Goal: Task Accomplishment & Management: Manage account settings

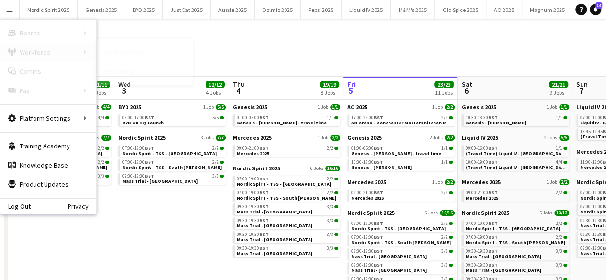
scroll to position [0, 276]
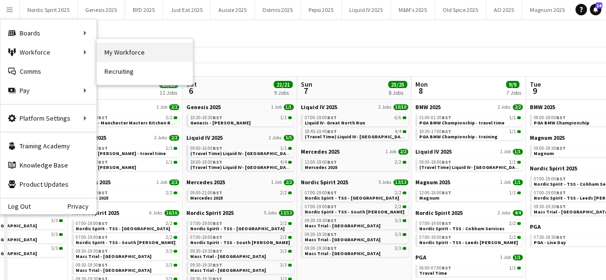
click at [126, 49] on link "My Workforce" at bounding box center [145, 52] width 96 height 19
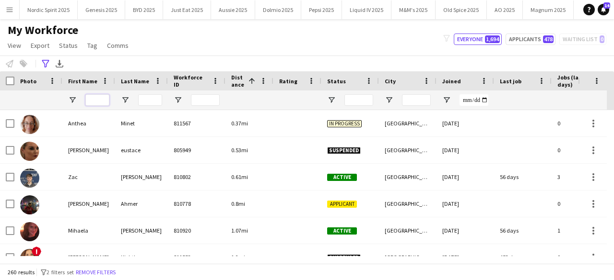
click at [92, 102] on input "First Name Filter Input" at bounding box center [97, 100] width 24 height 12
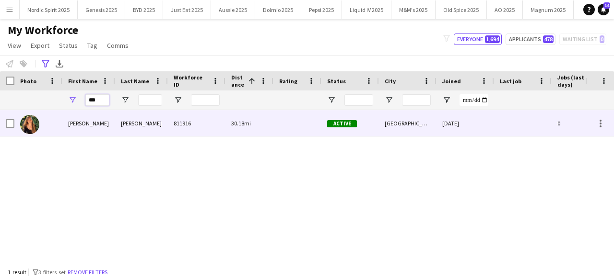
type input "***"
click at [24, 123] on img at bounding box center [29, 124] width 19 height 19
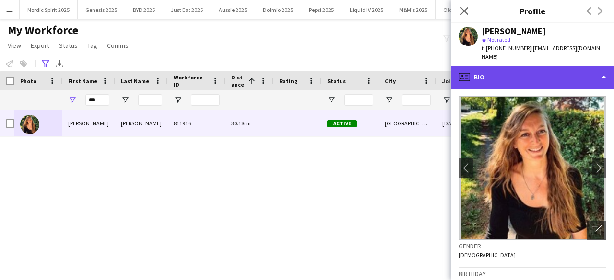
click at [527, 66] on div "profile Bio" at bounding box center [532, 77] width 163 height 23
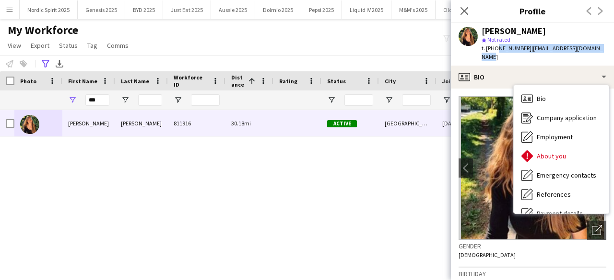
drag, startPoint x: 494, startPoint y: 48, endPoint x: 594, endPoint y: 51, distance: 99.8
click at [594, 51] on div "jodie wallis star Not rated t. +447772520053 | jodie_wallis@hotmail.co.uk" at bounding box center [532, 44] width 163 height 43
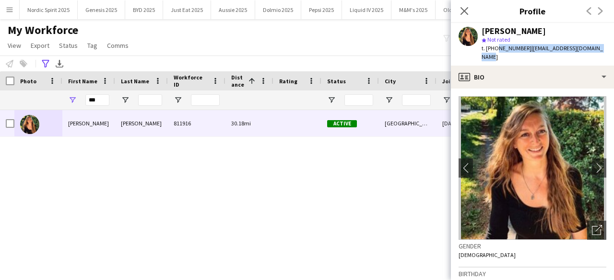
copy div "7772520053 | jodie_wallis@hotmail.co.uk"
click at [532, 53] on div "jodie wallis star Not rated t. +447772520053 | jodie_wallis@hotmail.co.uk" at bounding box center [532, 44] width 163 height 43
drag, startPoint x: 527, startPoint y: 49, endPoint x: 594, endPoint y: 45, distance: 66.8
click at [594, 45] on div "jodie wallis star Not rated t. +447772520053 | jodie_wallis@hotmail.co.uk" at bounding box center [532, 44] width 163 height 43
copy span "jodie_wallis@hotmail.co.uk"
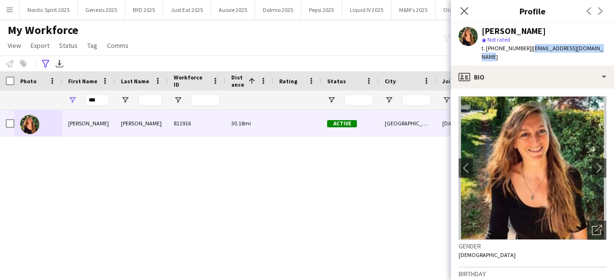
click at [8, 8] on app-icon "Menu" at bounding box center [10, 10] width 8 height 8
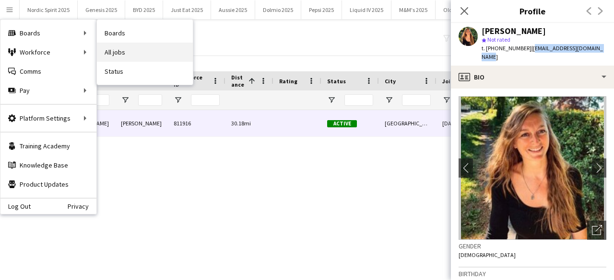
click at [101, 46] on link "All jobs" at bounding box center [145, 52] width 96 height 19
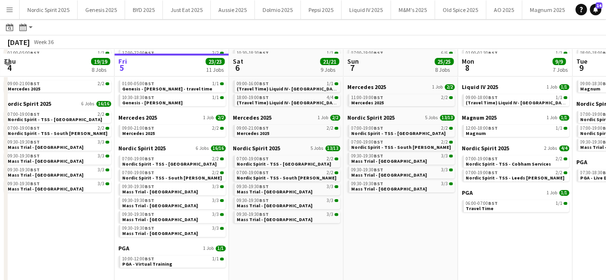
scroll to position [68, 0]
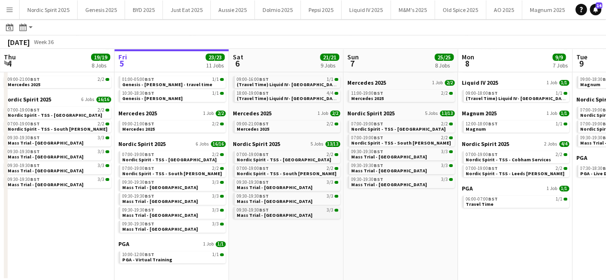
click at [246, 217] on span "Mass Trial - Victoria Station" at bounding box center [275, 215] width 76 height 6
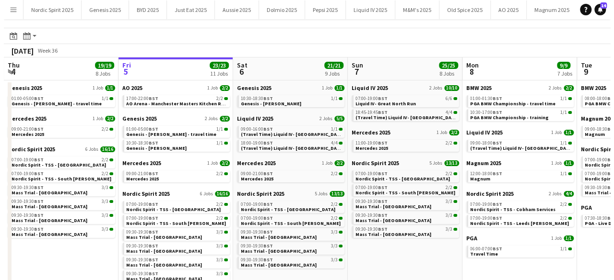
scroll to position [0, 0]
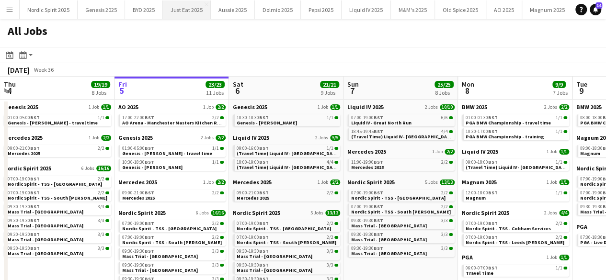
click at [189, 11] on button "Just Eat 2025 Close" at bounding box center [187, 9] width 48 height 19
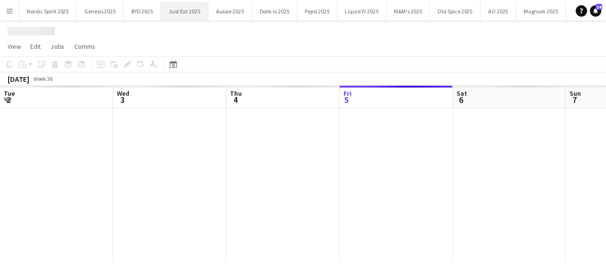
scroll to position [0, 229]
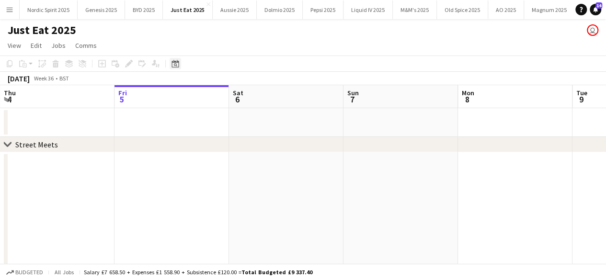
click at [175, 65] on icon "Date picker" at bounding box center [176, 64] width 8 height 8
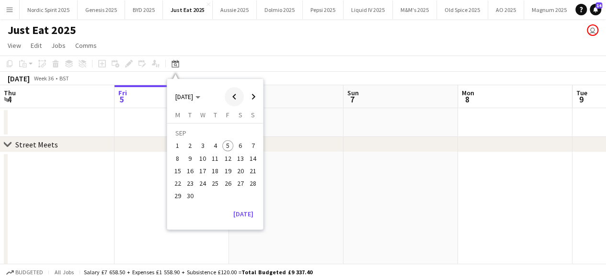
click at [232, 101] on span "Previous month" at bounding box center [234, 96] width 19 height 19
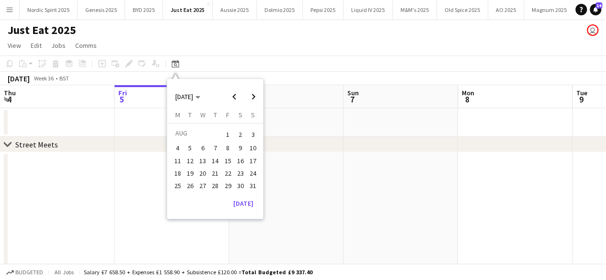
click at [180, 160] on span "11" at bounding box center [178, 161] width 12 height 12
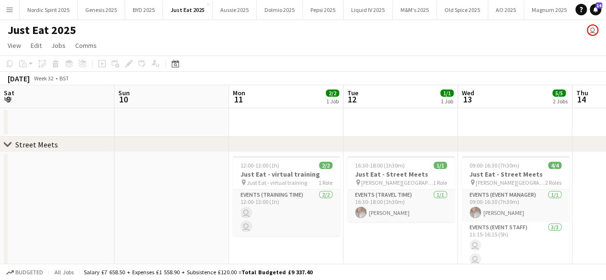
scroll to position [0, 330]
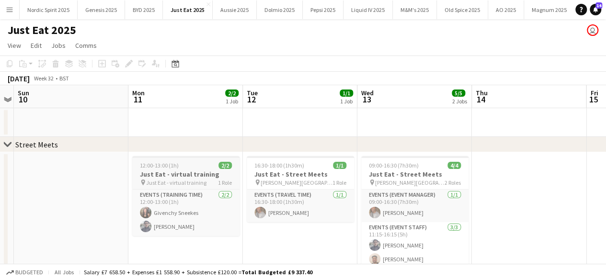
click at [195, 170] on app-job-card "12:00-13:00 (1h) 2/2 Just Eat - virtual training pin Just Eat - virtual trainin…" at bounding box center [185, 196] width 107 height 80
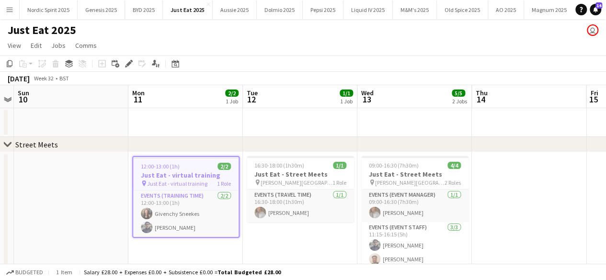
scroll to position [0, 329]
click at [14, 65] on div "Copy" at bounding box center [10, 64] width 12 height 12
click at [171, 67] on div "Date picker" at bounding box center [176, 64] width 12 height 12
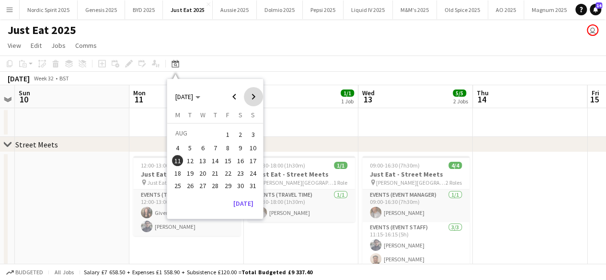
click at [250, 94] on span "Next month" at bounding box center [253, 96] width 19 height 19
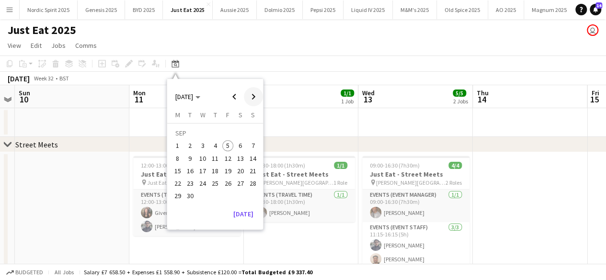
click at [250, 94] on span "Next month" at bounding box center [253, 96] width 19 height 19
click at [232, 97] on span "Previous month" at bounding box center [234, 96] width 19 height 19
click at [187, 158] on span "9" at bounding box center [191, 159] width 12 height 12
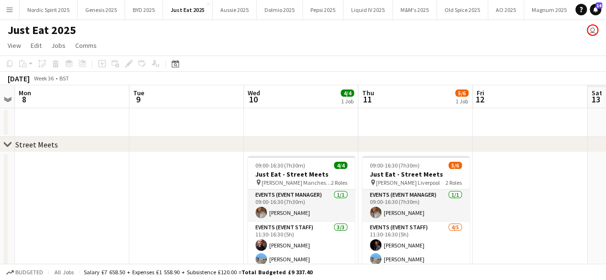
scroll to position [0, 330]
click at [187, 200] on app-date-cell at bounding box center [185, 271] width 115 height 238
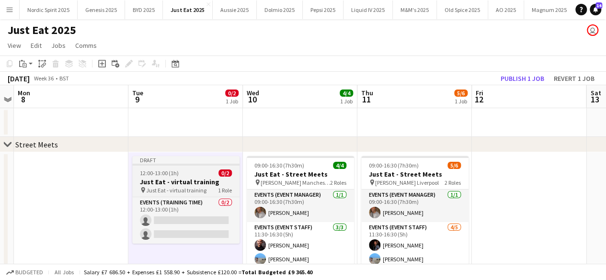
click at [181, 173] on div "12:00-13:00 (1h) 0/2" at bounding box center [185, 173] width 107 height 7
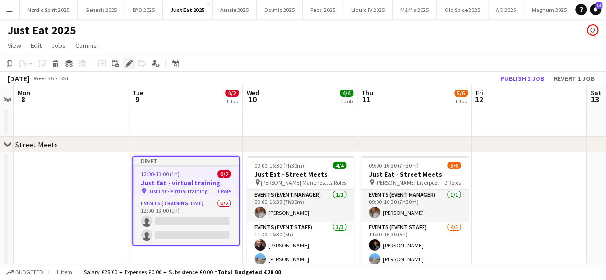
click at [130, 65] on icon "Edit" at bounding box center [129, 64] width 8 height 8
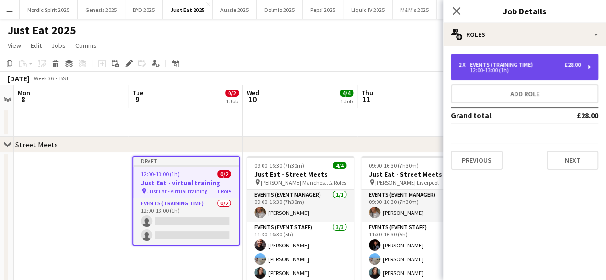
click at [507, 70] on div "12:00-13:00 (1h)" at bounding box center [520, 70] width 122 height 5
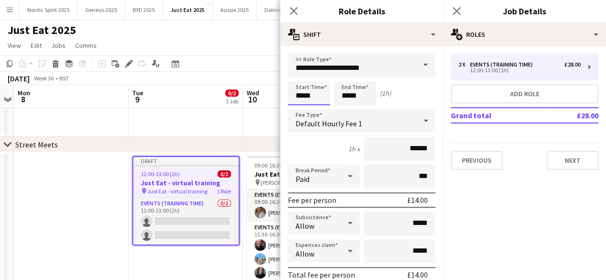
click at [313, 94] on input "*****" at bounding box center [309, 93] width 42 height 24
type input "*****"
click at [300, 107] on div at bounding box center [299, 110] width 19 height 10
click at [366, 95] on input "*****" at bounding box center [355, 93] width 42 height 24
type input "*****"
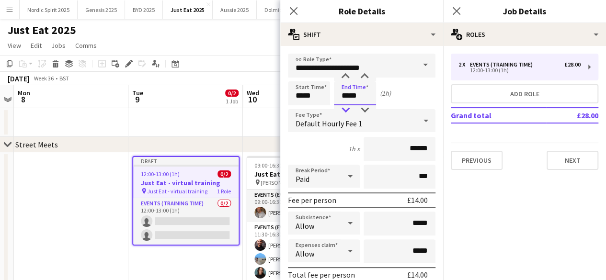
click at [339, 114] on div at bounding box center [345, 110] width 19 height 10
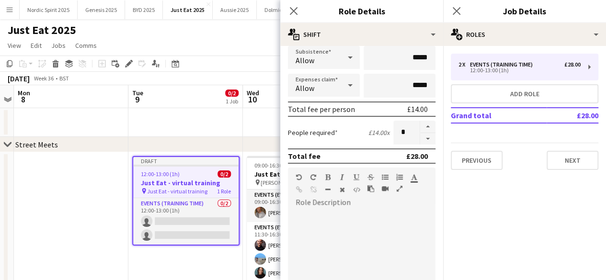
scroll to position [159, 0]
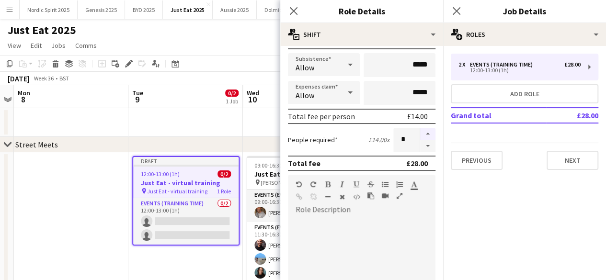
click at [421, 135] on button "button" at bounding box center [427, 134] width 15 height 12
type input "*"
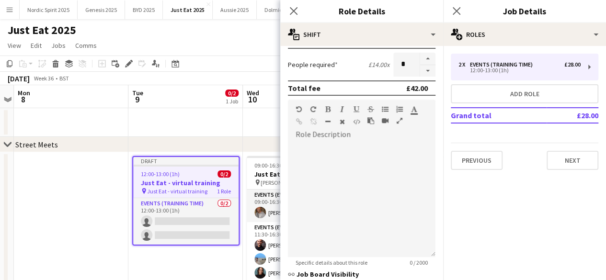
scroll to position [319, 0]
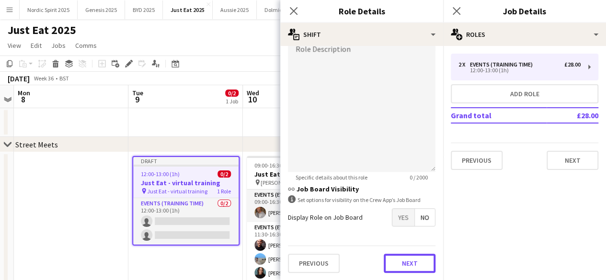
drag, startPoint x: 417, startPoint y: 261, endPoint x: 416, endPoint y: 243, distance: 18.2
click at [417, 261] on button "Next" at bounding box center [410, 263] width 52 height 19
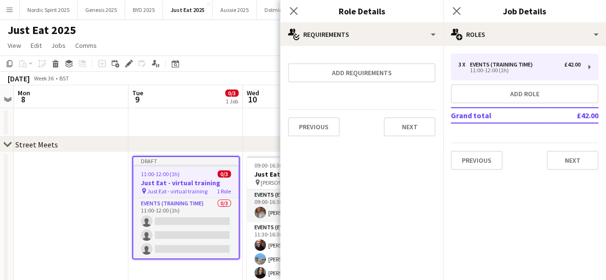
scroll to position [0, 0]
click at [417, 129] on button "Next" at bounding box center [410, 126] width 52 height 19
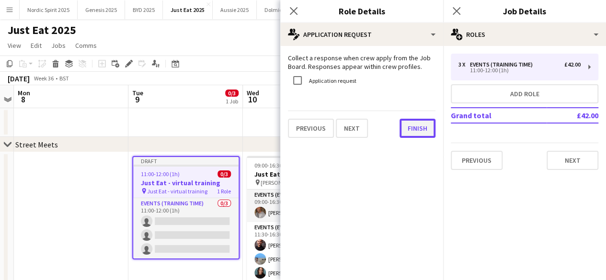
click at [417, 129] on button "Finish" at bounding box center [418, 128] width 36 height 19
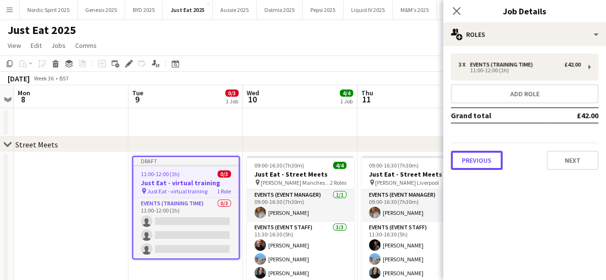
click at [487, 160] on button "Previous" at bounding box center [477, 160] width 52 height 19
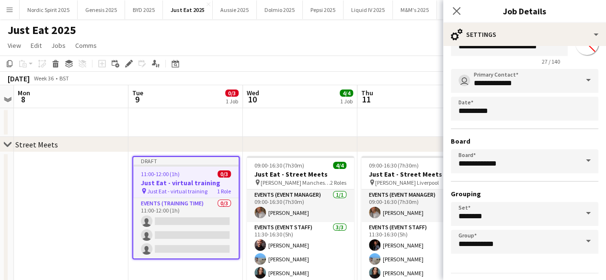
scroll to position [63, 0]
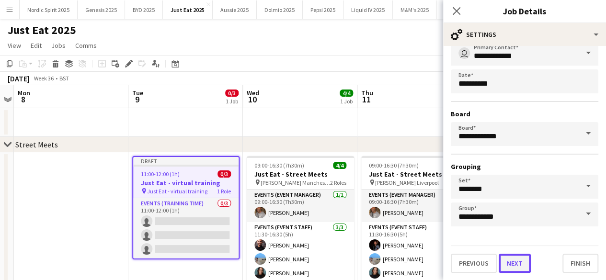
click at [518, 271] on button "Next" at bounding box center [515, 263] width 32 height 19
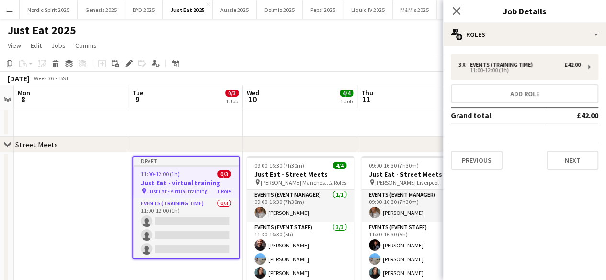
scroll to position [0, 0]
click at [569, 150] on div "Previous Next" at bounding box center [525, 156] width 148 height 27
click at [569, 159] on button "Next" at bounding box center [573, 160] width 52 height 19
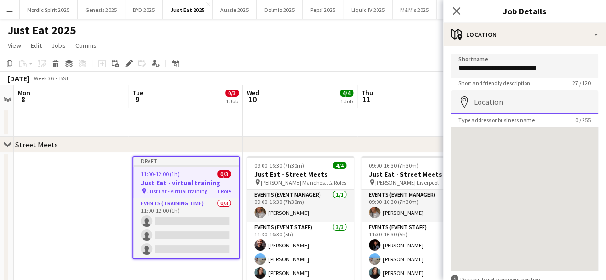
click at [540, 102] on input "Location" at bounding box center [525, 103] width 148 height 24
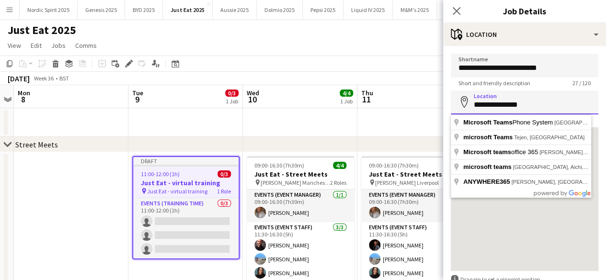
type input "**********"
click at [448, 91] on form "**********" at bounding box center [524, 192] width 163 height 277
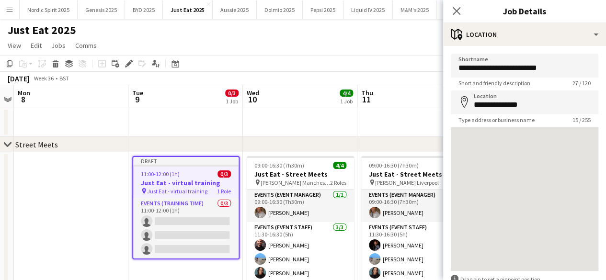
scroll to position [1, 0]
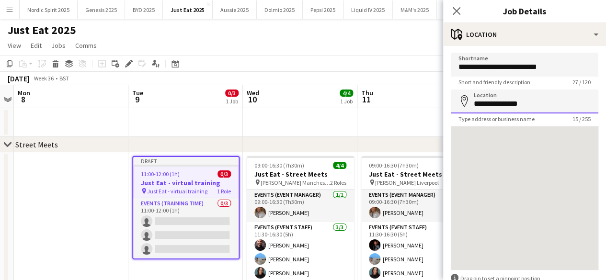
click at [567, 99] on input "**********" at bounding box center [525, 102] width 148 height 24
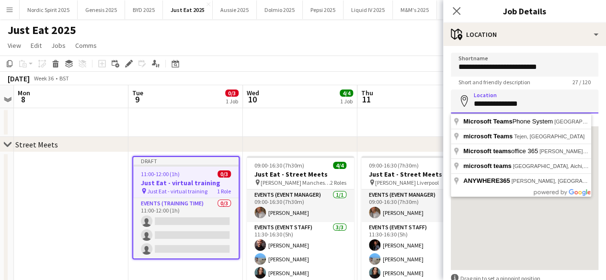
drag, startPoint x: 567, startPoint y: 99, endPoint x: 544, endPoint y: 108, distance: 25.6
click at [544, 108] on input "**********" at bounding box center [525, 102] width 148 height 24
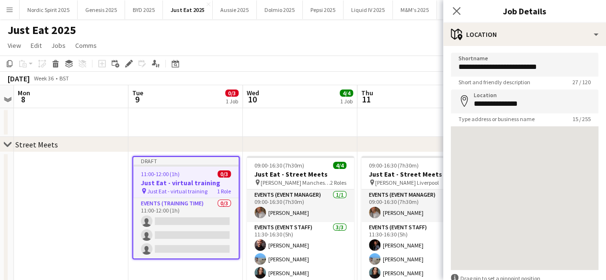
click at [448, 76] on form "**********" at bounding box center [524, 191] width 163 height 277
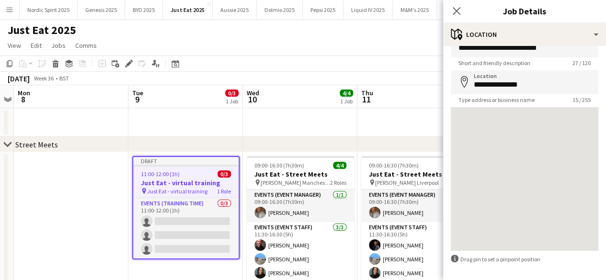
scroll to position [0, 0]
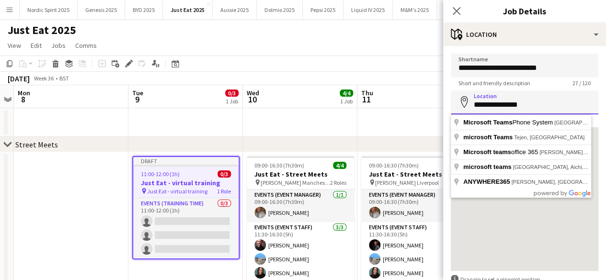
drag, startPoint x: 572, startPoint y: 107, endPoint x: 457, endPoint y: 97, distance: 115.4
click at [457, 97] on input "**********" at bounding box center [525, 103] width 148 height 24
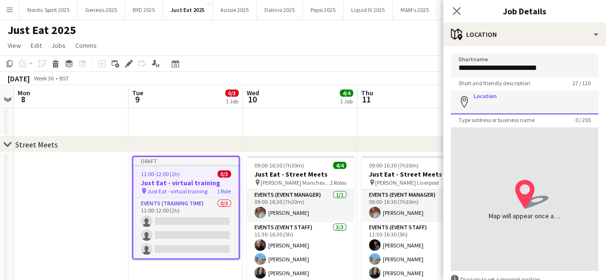
scroll to position [58, 0]
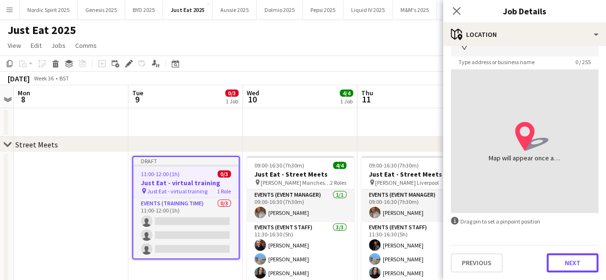
click at [565, 263] on button "Next" at bounding box center [573, 263] width 52 height 19
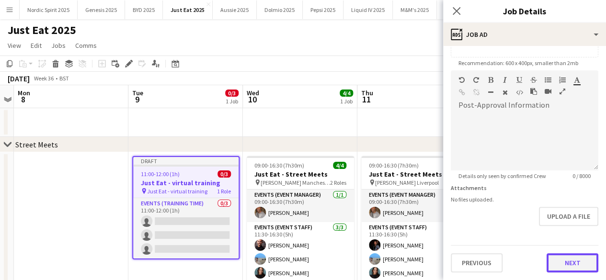
scroll to position [193, 0]
click at [576, 224] on form "**********" at bounding box center [524, 67] width 163 height 413
click at [564, 267] on button "Next" at bounding box center [573, 263] width 52 height 19
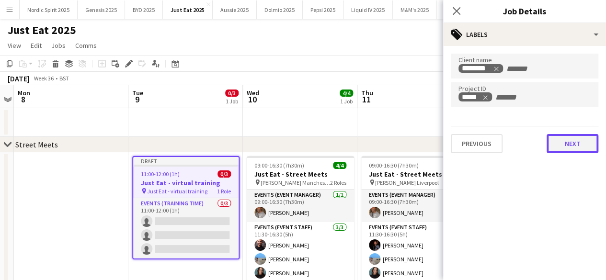
click at [572, 146] on button "Next" at bounding box center [573, 143] width 52 height 19
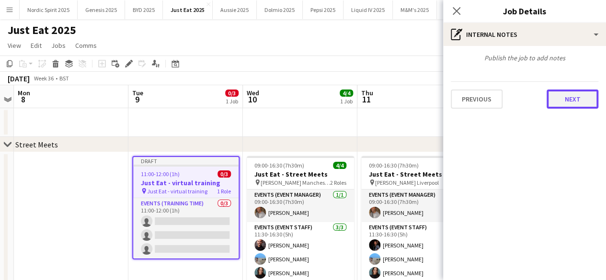
click at [575, 102] on button "Next" at bounding box center [573, 99] width 52 height 19
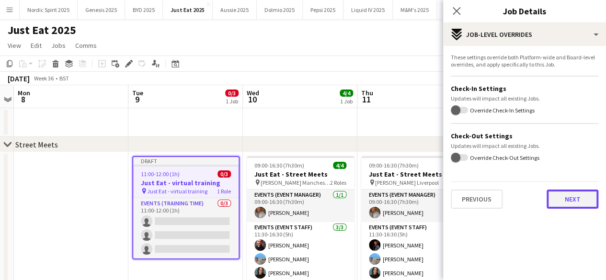
click at [575, 193] on button "Next" at bounding box center [573, 199] width 52 height 19
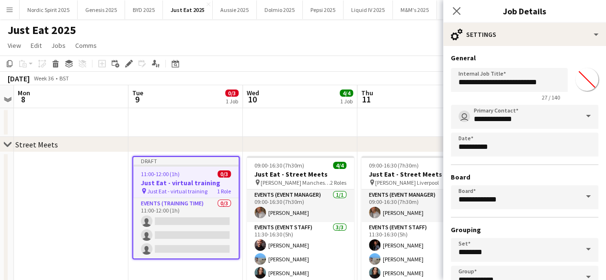
scroll to position [63, 0]
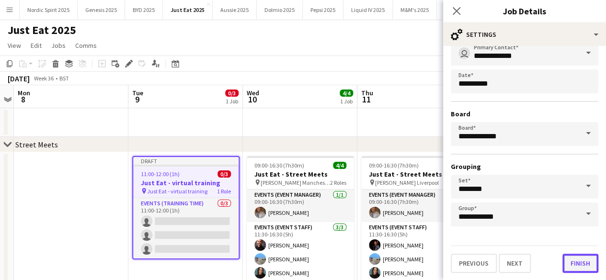
click at [571, 256] on button "Finish" at bounding box center [581, 263] width 36 height 19
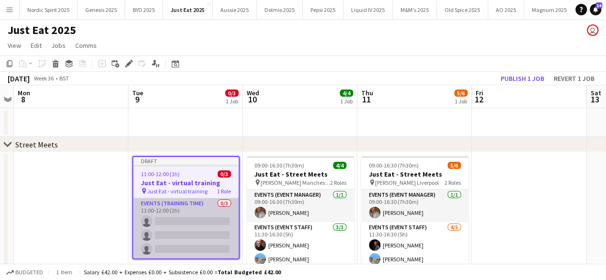
click at [199, 224] on app-card-role "Events (Training Time) 0/3 11:00-12:00 (1h) single-neutral-actions single-neutr…" at bounding box center [185, 228] width 105 height 60
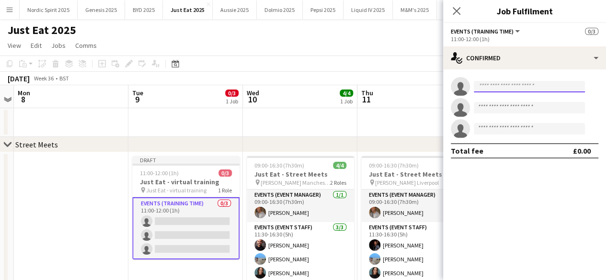
click at [498, 84] on input at bounding box center [529, 87] width 111 height 12
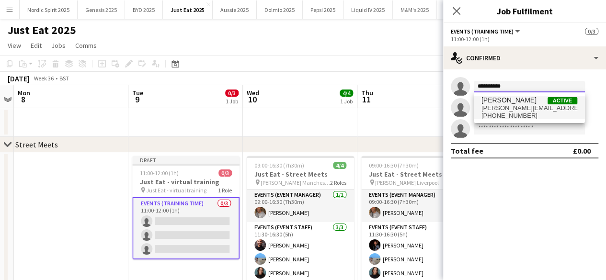
type input "**********"
click at [502, 109] on span "jessica.n.ashcroft@gmail.com" at bounding box center [530, 108] width 96 height 8
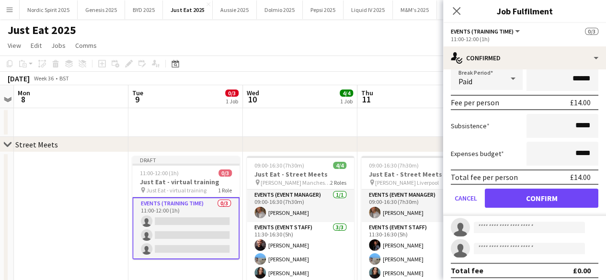
scroll to position [103, 0]
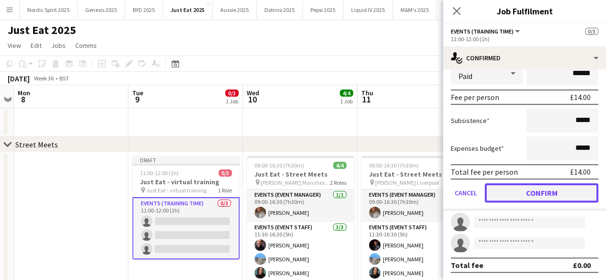
click at [576, 200] on button "Confirm" at bounding box center [542, 193] width 114 height 19
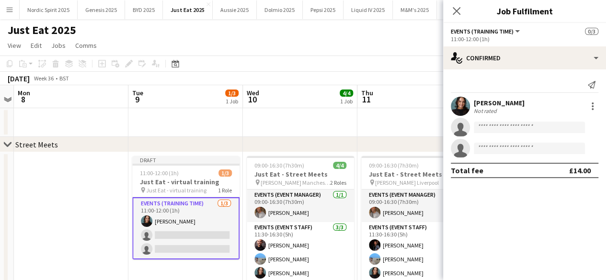
scroll to position [0, 0]
click at [544, 130] on input at bounding box center [529, 128] width 111 height 12
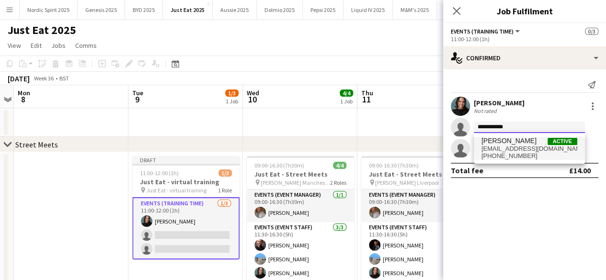
type input "**********"
click at [537, 137] on span "Nicole Wannie Short" at bounding box center [509, 141] width 55 height 8
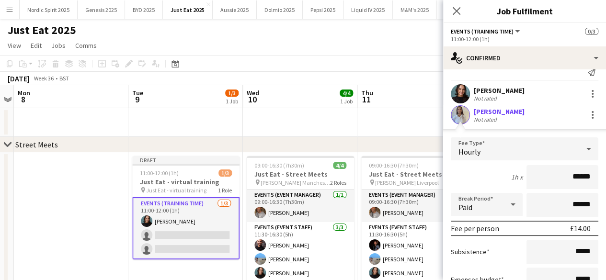
scroll to position [123, 0]
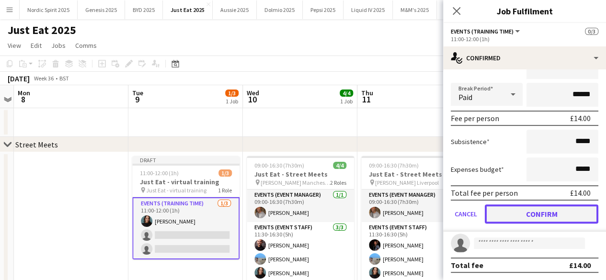
click at [566, 220] on button "Confirm" at bounding box center [542, 214] width 114 height 19
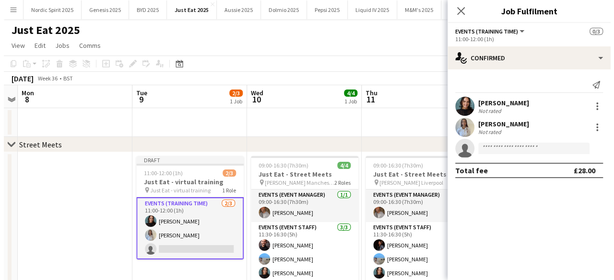
scroll to position [0, 0]
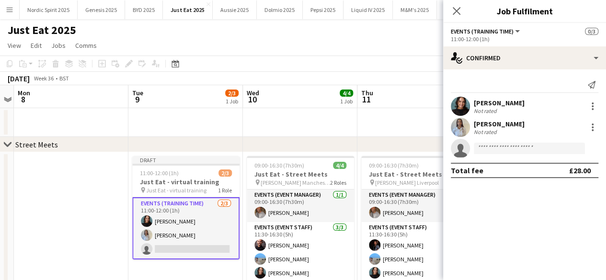
click at [111, 190] on app-date-cell at bounding box center [71, 271] width 115 height 238
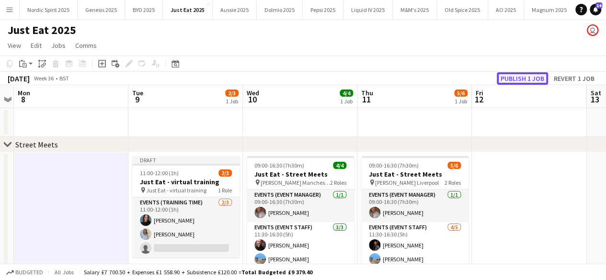
click at [526, 81] on button "Publish 1 job" at bounding box center [522, 78] width 51 height 12
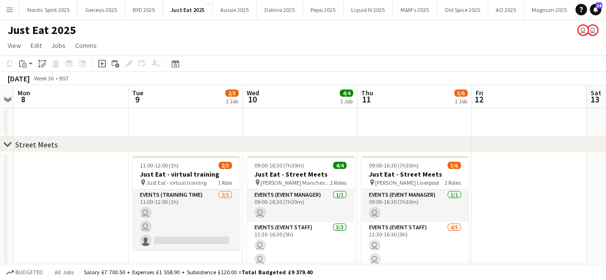
click at [1, 14] on button "Menu" at bounding box center [9, 9] width 19 height 19
click at [10, 12] on app-icon "Menu" at bounding box center [10, 10] width 8 height 8
click at [11, 9] on app-icon "Menu" at bounding box center [10, 10] width 8 height 8
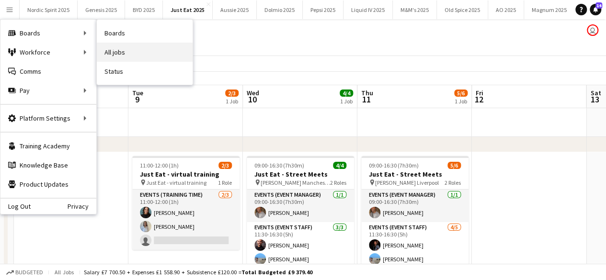
click at [115, 46] on link "All jobs" at bounding box center [145, 52] width 96 height 19
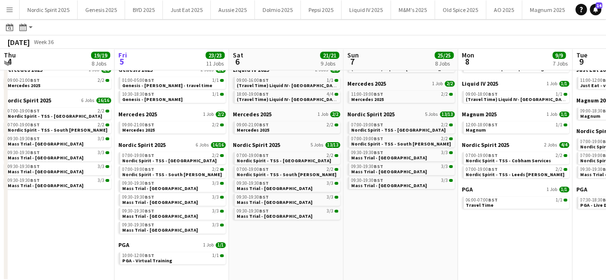
scroll to position [68, 0]
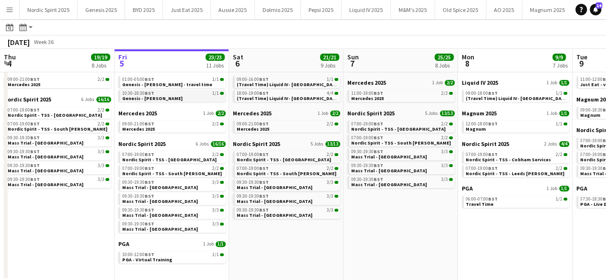
click at [132, 101] on app-brief-job-card "10:30-18:30 BST 1/1 Genesis - Arnold Clark" at bounding box center [171, 96] width 107 height 12
click at [144, 91] on span "10:30-18:30 BST" at bounding box center [138, 93] width 32 height 5
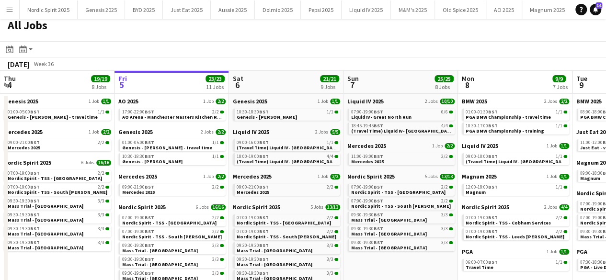
scroll to position [0, 0]
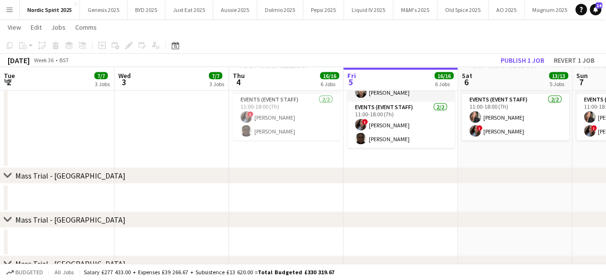
scroll to position [0, 243]
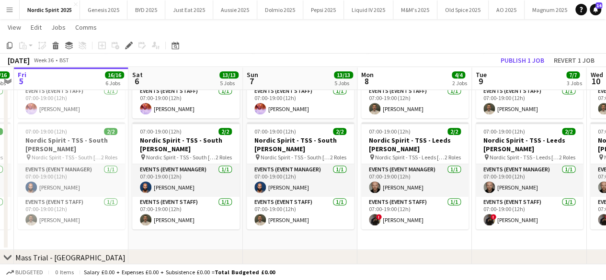
scroll to position [204, 0]
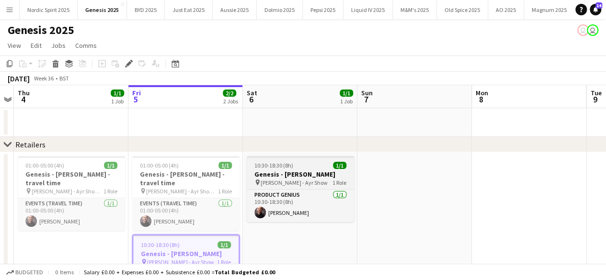
click at [256, 166] on span "10:30-18:30 (8h)" at bounding box center [274, 165] width 39 height 7
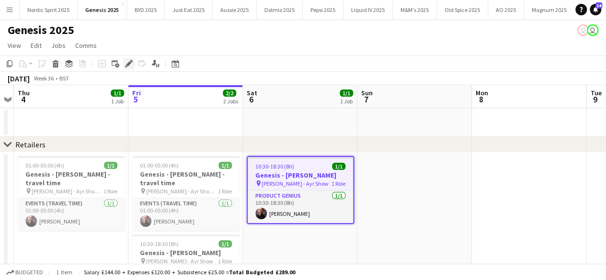
click at [126, 65] on icon "Edit" at bounding box center [129, 64] width 8 height 8
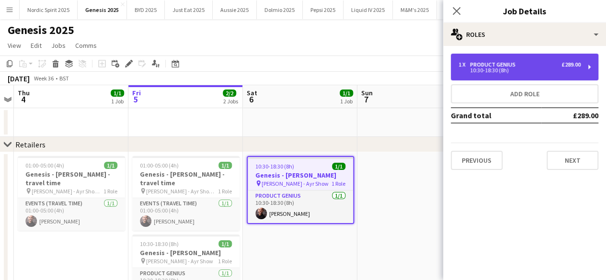
click at [513, 64] on div "Product Genius" at bounding box center [494, 64] width 49 height 7
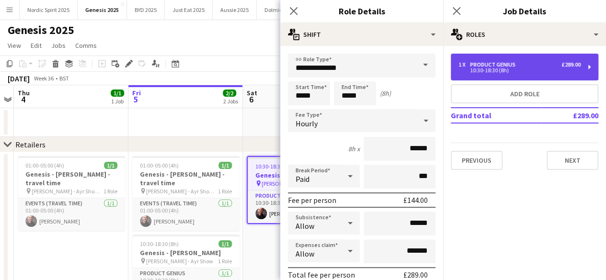
click at [513, 64] on div "Product Genius" at bounding box center [494, 64] width 49 height 7
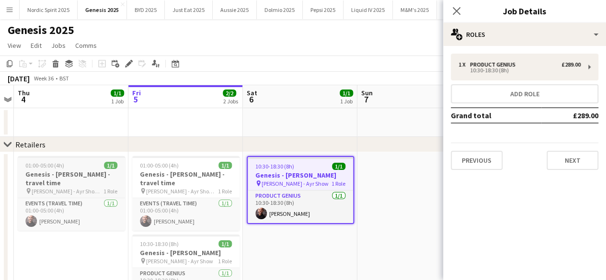
click at [82, 164] on div "01:00-05:00 (4h) 1/1" at bounding box center [71, 165] width 107 height 7
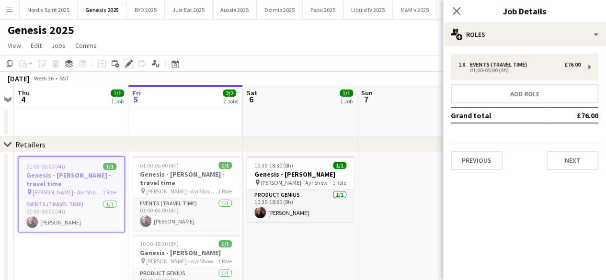
click at [132, 64] on icon "Edit" at bounding box center [129, 64] width 8 height 8
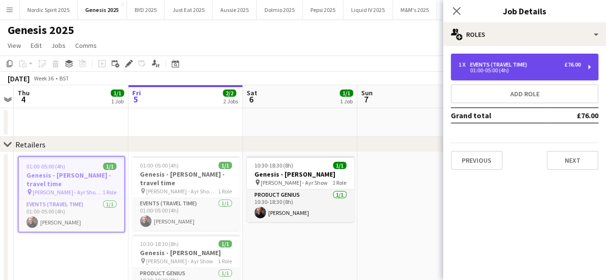
click at [558, 56] on div "1 x Events (Travel Time) £76.00 01:00-05:00 (4h)" at bounding box center [525, 67] width 148 height 27
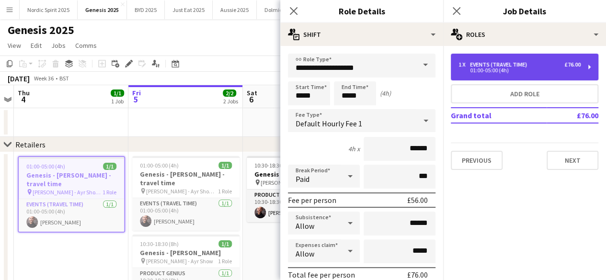
click at [558, 56] on div "1 x Events (Travel Time) £76.00 01:00-05:00 (4h)" at bounding box center [525, 67] width 148 height 27
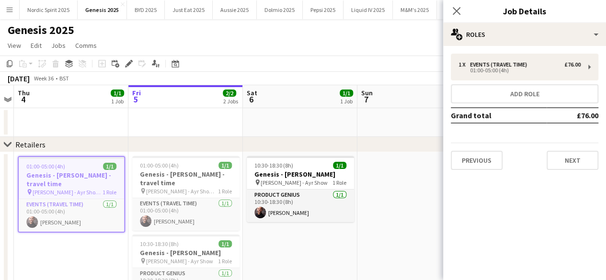
click at [428, 121] on app-date-cell at bounding box center [415, 122] width 115 height 29
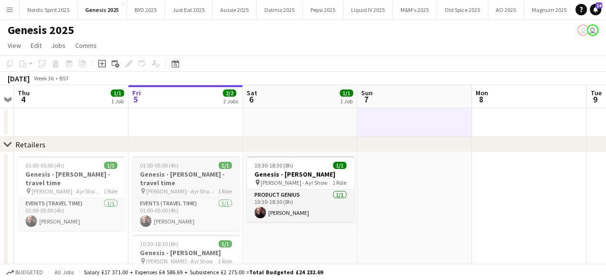
click at [182, 162] on div "01:00-05:00 (4h) 1/1" at bounding box center [185, 165] width 107 height 7
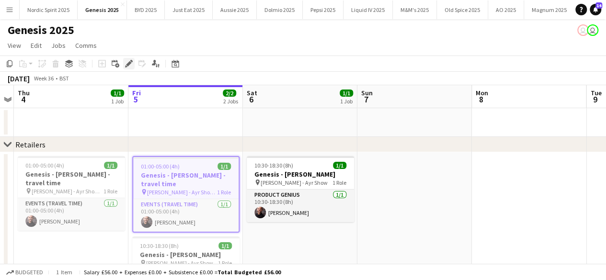
click at [126, 68] on div "Edit" at bounding box center [129, 64] width 12 height 12
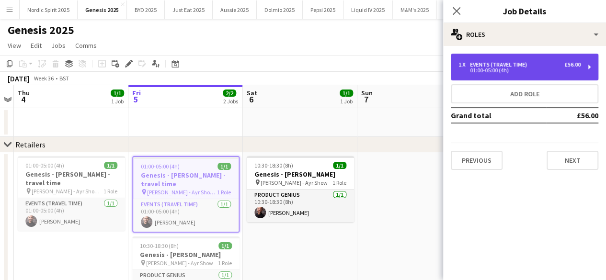
click at [501, 69] on div "01:00-05:00 (4h)" at bounding box center [520, 70] width 122 height 5
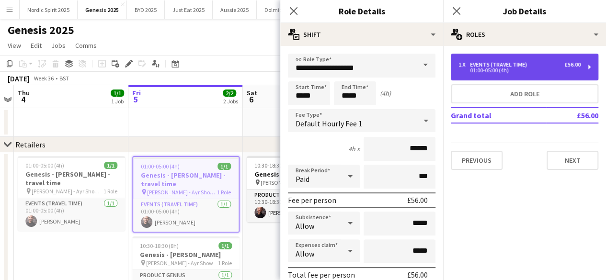
click at [501, 69] on div "01:00-05:00 (4h)" at bounding box center [520, 70] width 122 height 5
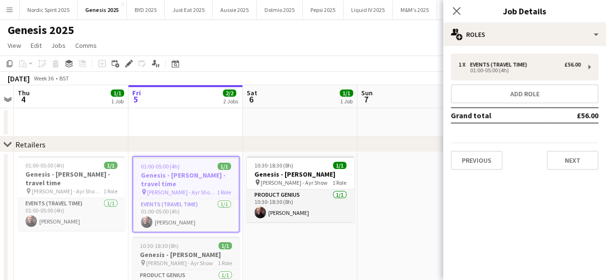
click at [197, 247] on div "10:30-18:30 (8h) 1/1" at bounding box center [185, 246] width 107 height 7
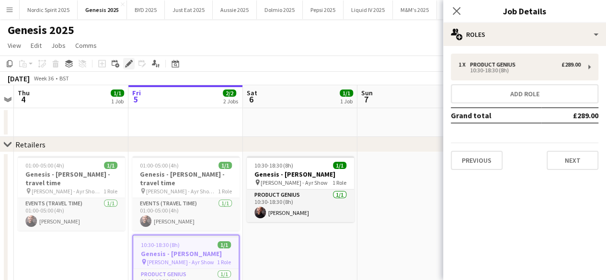
click at [124, 60] on div "Edit" at bounding box center [129, 64] width 12 height 12
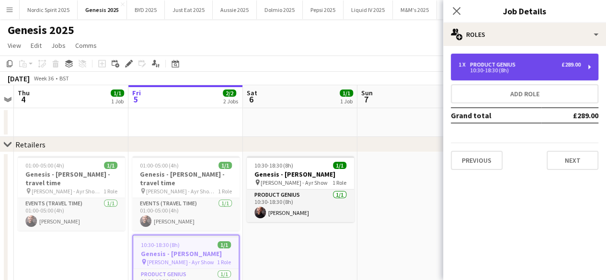
click at [497, 65] on div "Product Genius" at bounding box center [494, 64] width 49 height 7
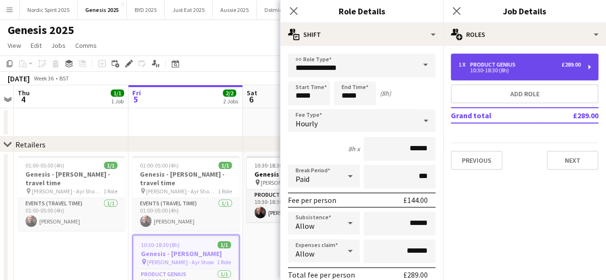
click at [497, 65] on div "Product Genius" at bounding box center [494, 64] width 49 height 7
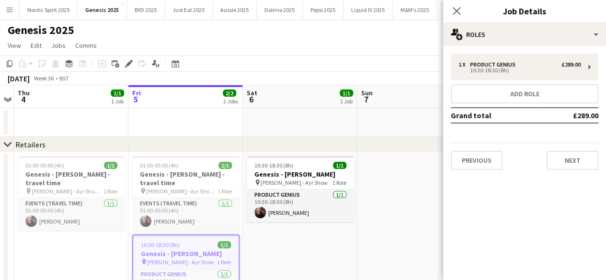
click at [413, 171] on app-date-cell at bounding box center [415, 241] width 115 height 178
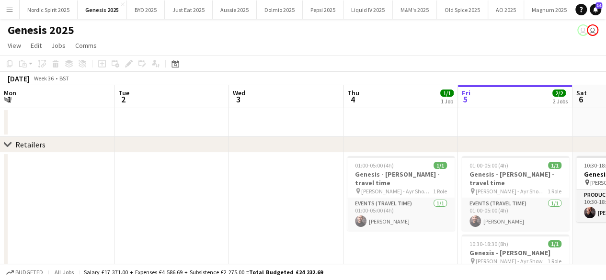
scroll to position [0, 330]
